Goal: Task Accomplishment & Management: Manage account settings

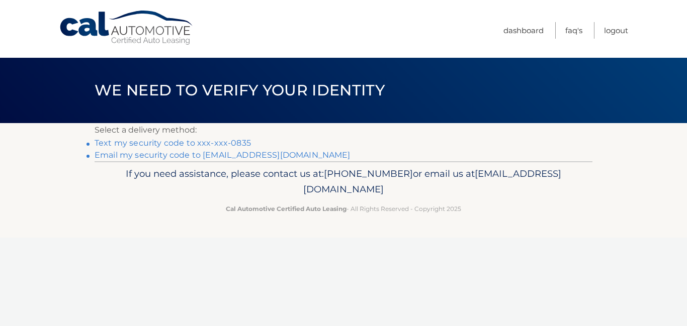
click at [193, 144] on link "Text my security code to xxx-xxx-0835" at bounding box center [173, 143] width 156 height 10
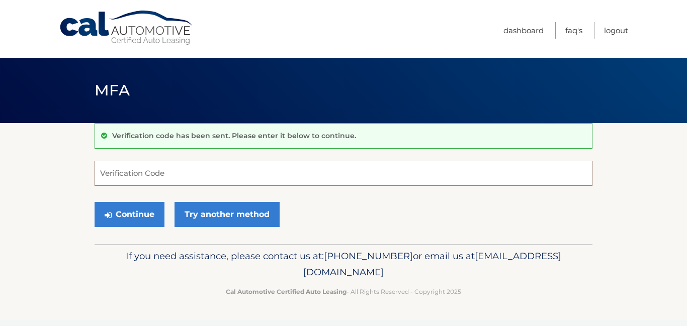
click at [143, 171] on input "Verification Code" at bounding box center [344, 173] width 498 height 25
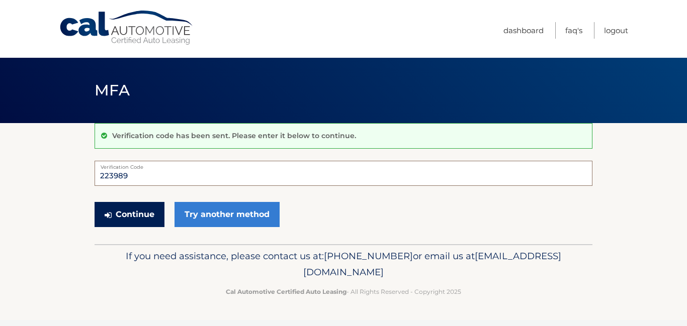
type input "223989"
click at [122, 211] on button "Continue" at bounding box center [130, 214] width 70 height 25
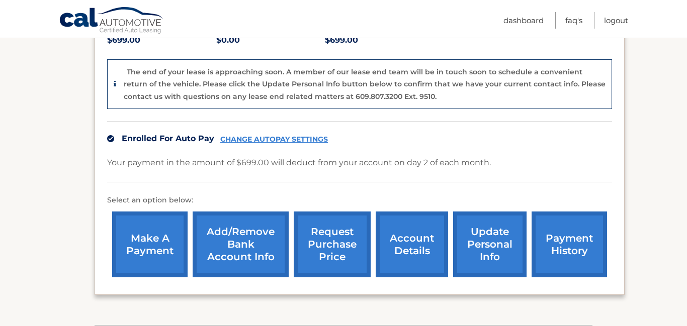
scroll to position [250, 0]
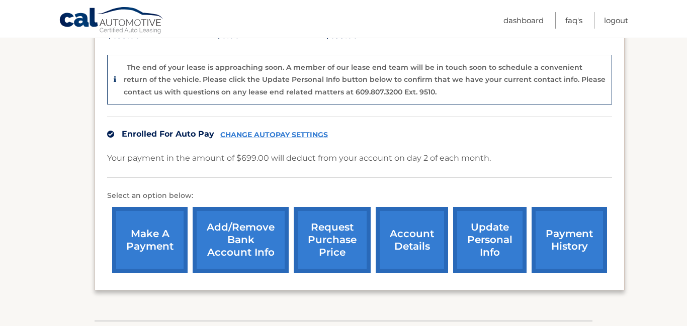
click at [270, 131] on link "CHANGE AUTOPAY SETTINGS" at bounding box center [274, 135] width 108 height 9
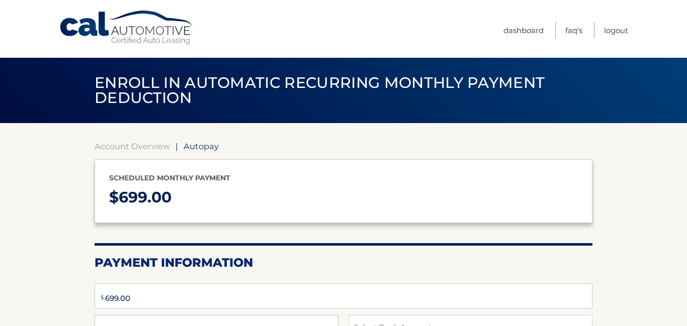
type input "699"
select select "NGU1OTM5NDEtNDU1Zi00MTNlLTkyMGUtOTFiMWY5YTQ1YzIw"
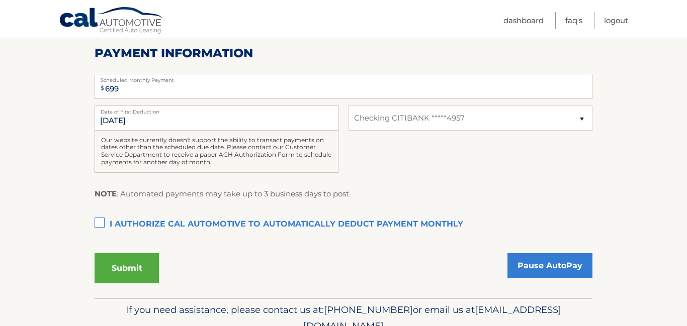
scroll to position [212, 0]
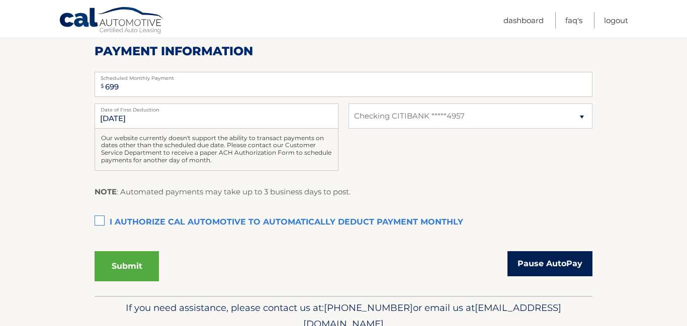
click at [558, 266] on link "Pause AutoPay" at bounding box center [549, 263] width 85 height 25
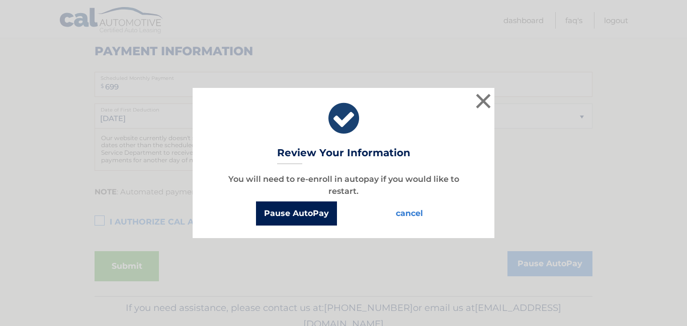
click at [292, 219] on button "Pause AutoPay" at bounding box center [296, 214] width 81 height 24
